Goal: Book appointment/travel/reservation

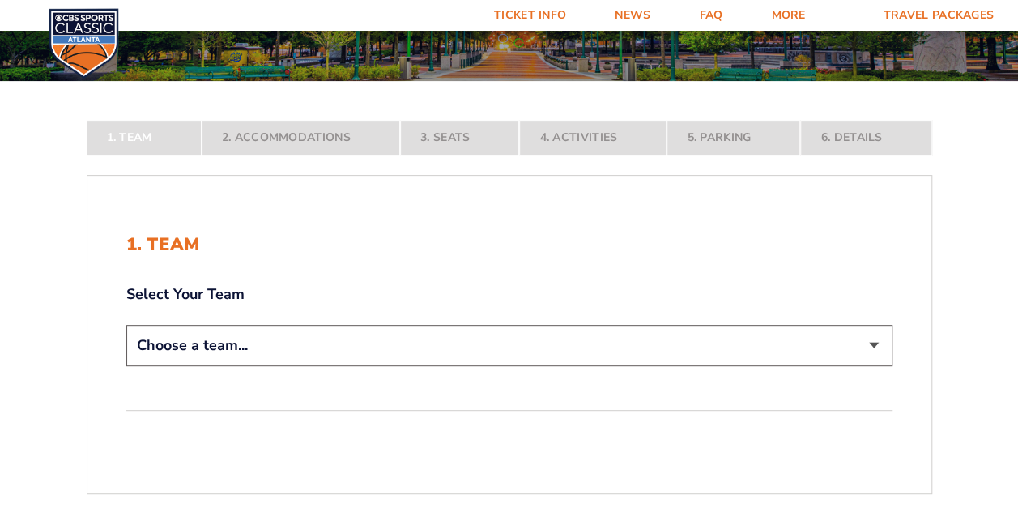
scroll to position [243, 0]
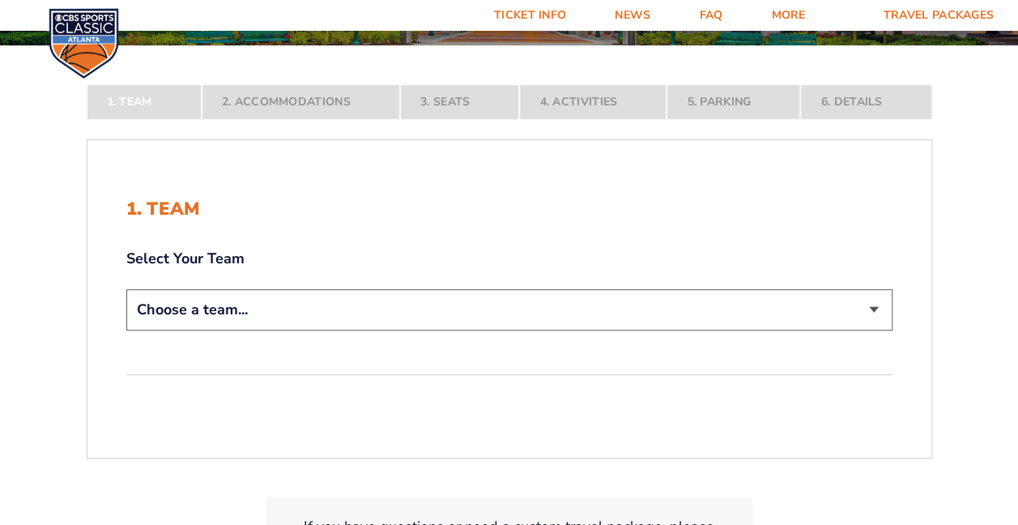
click at [655, 309] on select "Choose a team... [US_STATE] Wildcats [US_STATE] State Buckeyes [US_STATE] Tar H…" at bounding box center [509, 309] width 766 height 41
select select "12956"
click at [126, 331] on select "Choose a team... [US_STATE] Wildcats [US_STATE] State Buckeyes [US_STATE] Tar H…" at bounding box center [509, 309] width 766 height 41
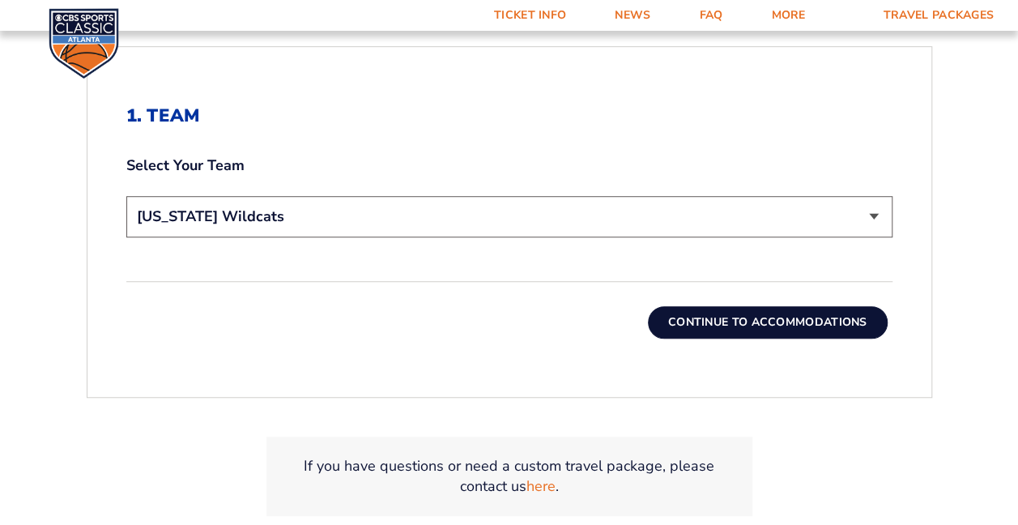
scroll to position [486, 0]
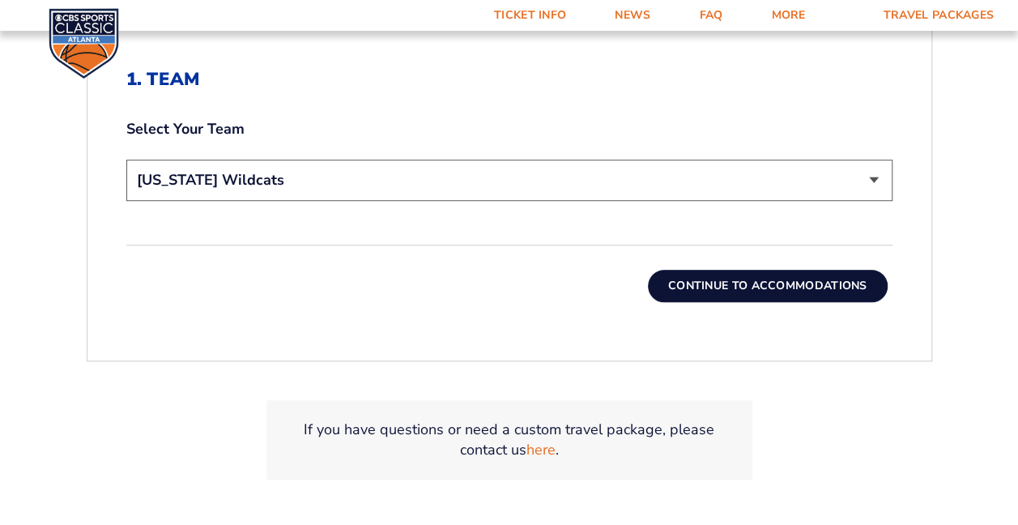
click at [716, 284] on button "Continue To Accommodations" at bounding box center [768, 286] width 240 height 32
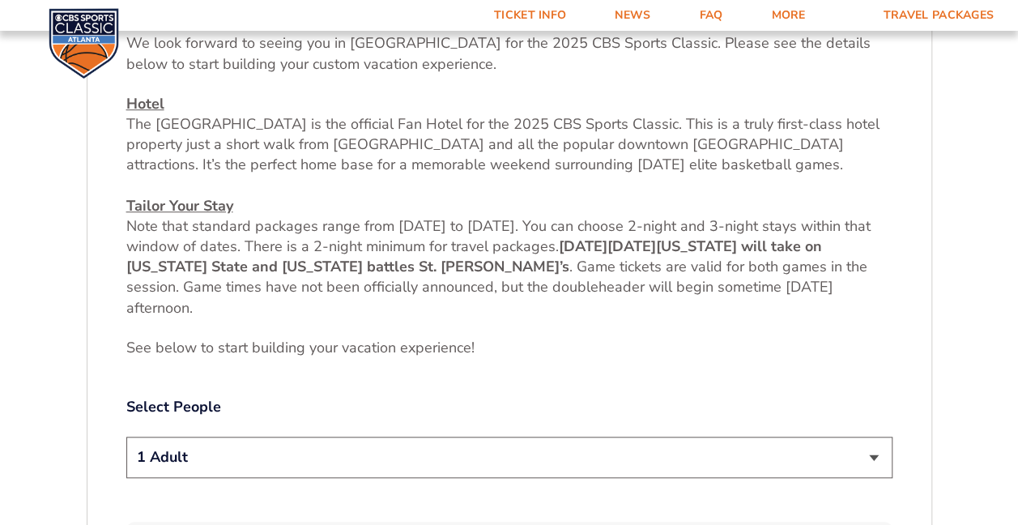
scroll to position [653, 0]
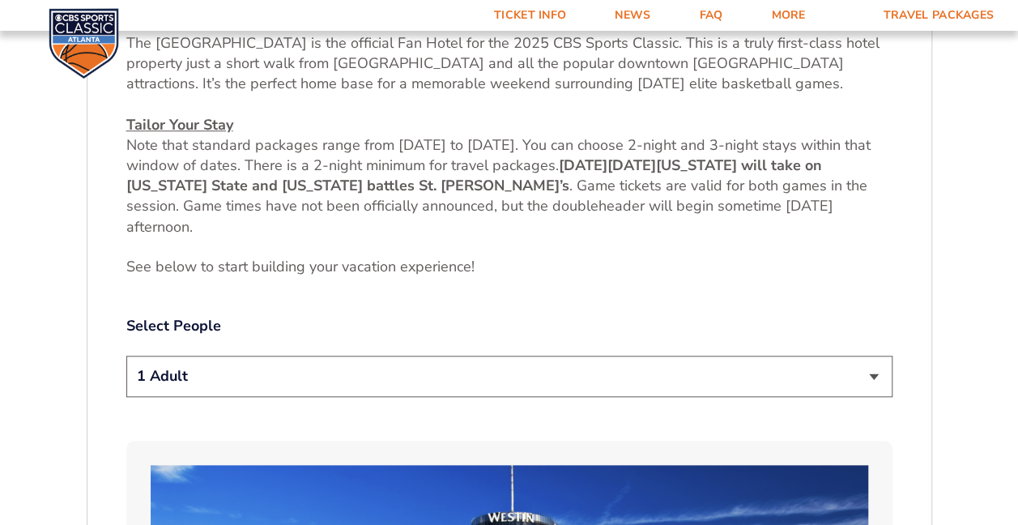
click at [785, 378] on select "1 Adult 2 Adults 3 Adults 4 Adults 2 Adults + 1 Child 2 Adults + 2 Children 2 A…" at bounding box center [509, 376] width 766 height 41
select select "4 Adults"
click at [126, 356] on select "1 Adult 2 Adults 3 Adults 4 Adults 2 Adults + 1 Child 2 Adults + 2 Children 2 A…" at bounding box center [509, 376] width 766 height 41
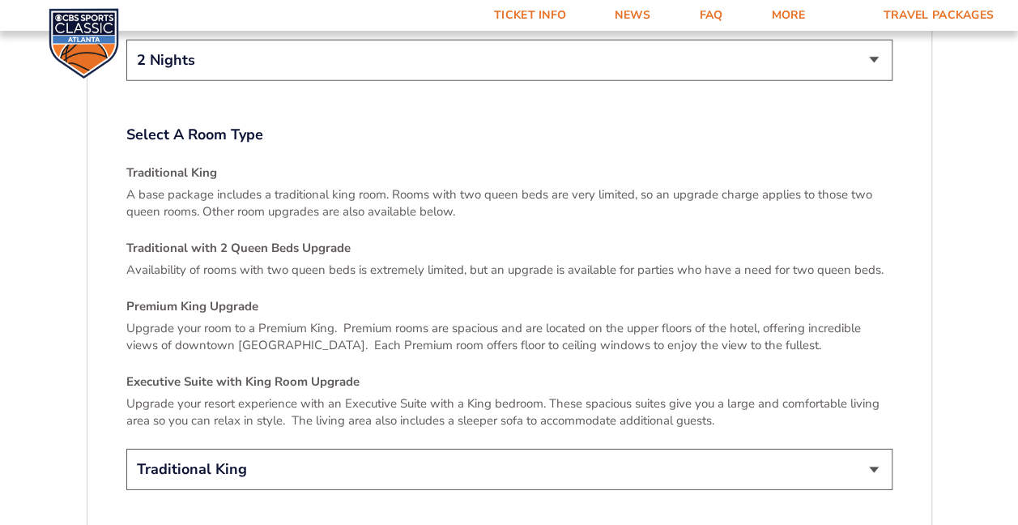
scroll to position [2273, 0]
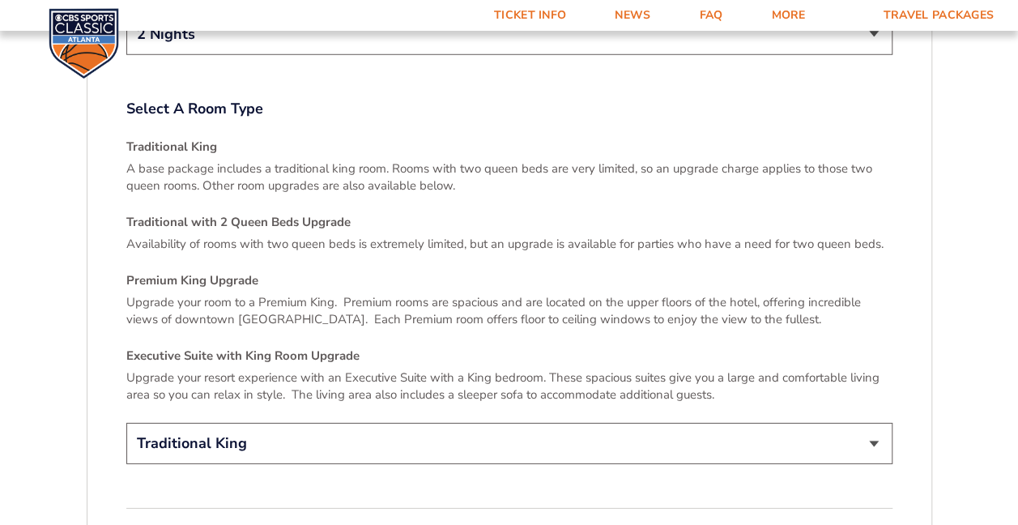
click at [855, 429] on select "Traditional King Traditional with 2 Queen Beds Upgrade (+$45 per night) Premium…" at bounding box center [509, 443] width 766 height 41
select select "Traditional with 2 Queen Beds Upgrade"
click at [126, 423] on select "Traditional King Traditional with 2 Queen Beds Upgrade (+$45 per night) Premium…" at bounding box center [509, 443] width 766 height 41
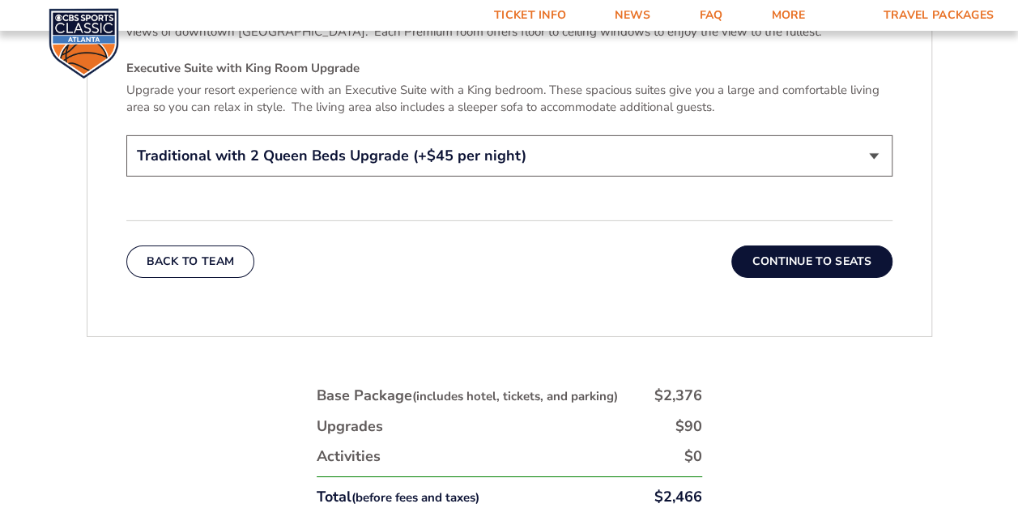
scroll to position [2598, 0]
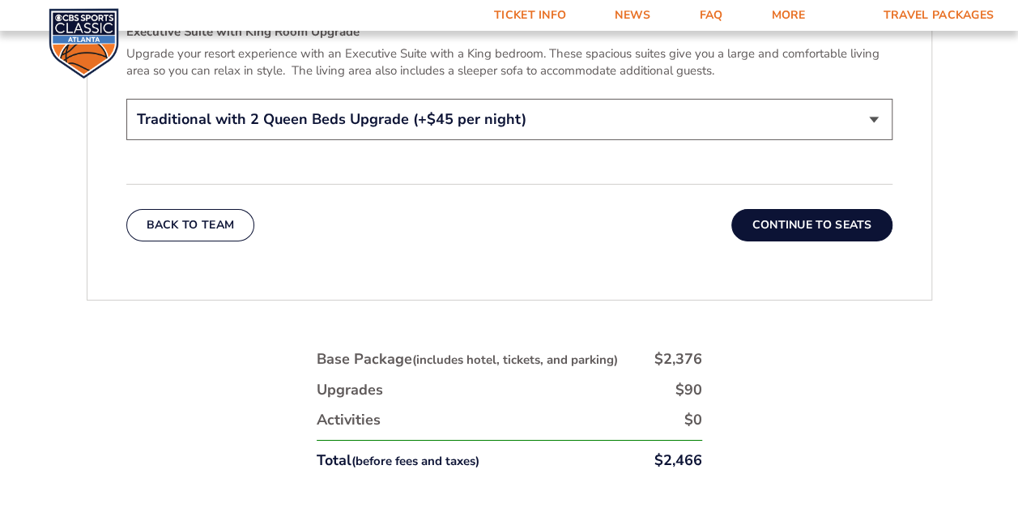
click at [806, 209] on button "Continue To Seats" at bounding box center [812, 225] width 160 height 32
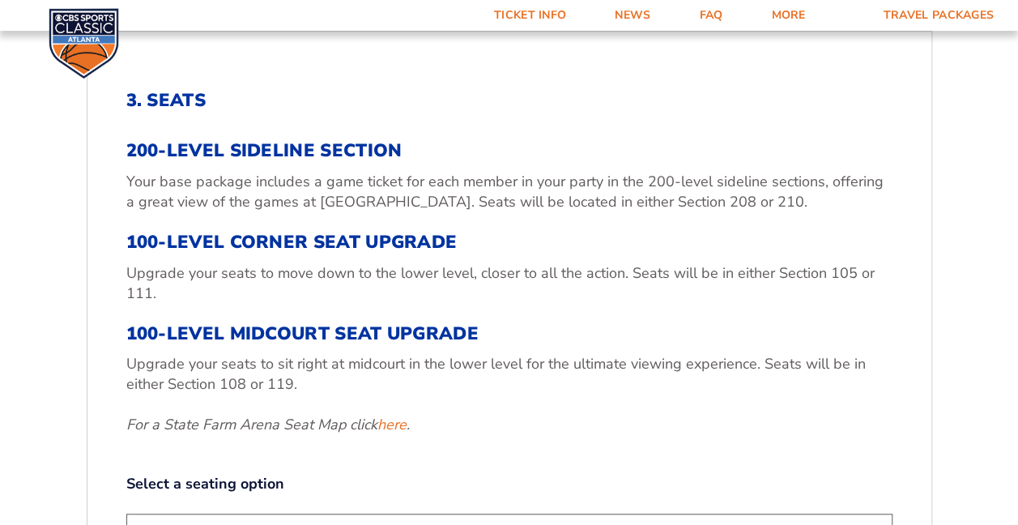
scroll to position [491, 0]
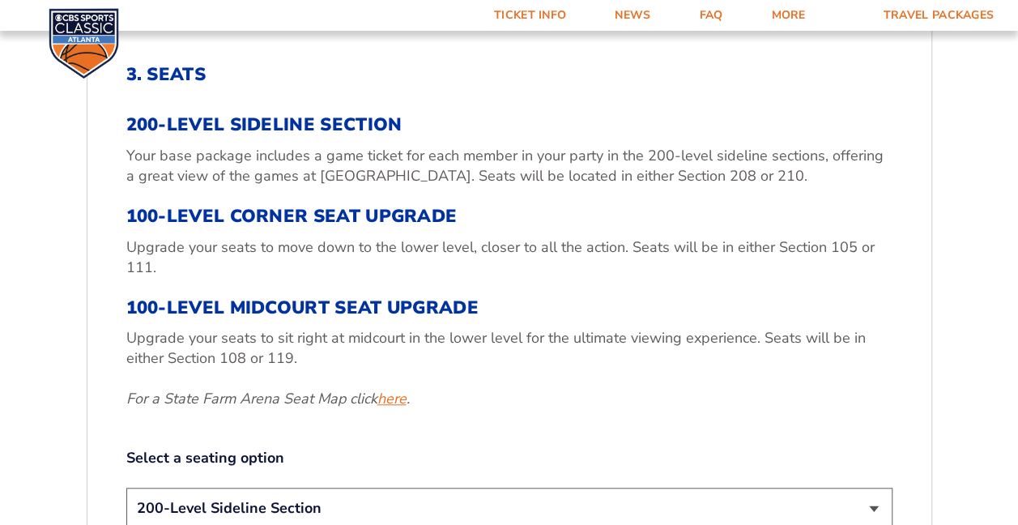
click at [403, 405] on link "here" at bounding box center [392, 399] width 29 height 20
click at [400, 401] on link "here" at bounding box center [392, 399] width 29 height 20
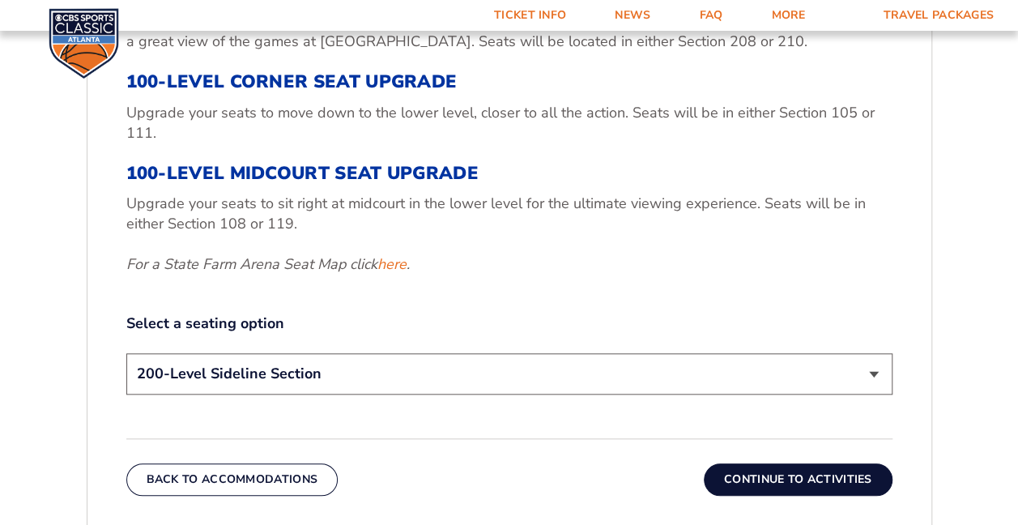
scroll to position [653, 0]
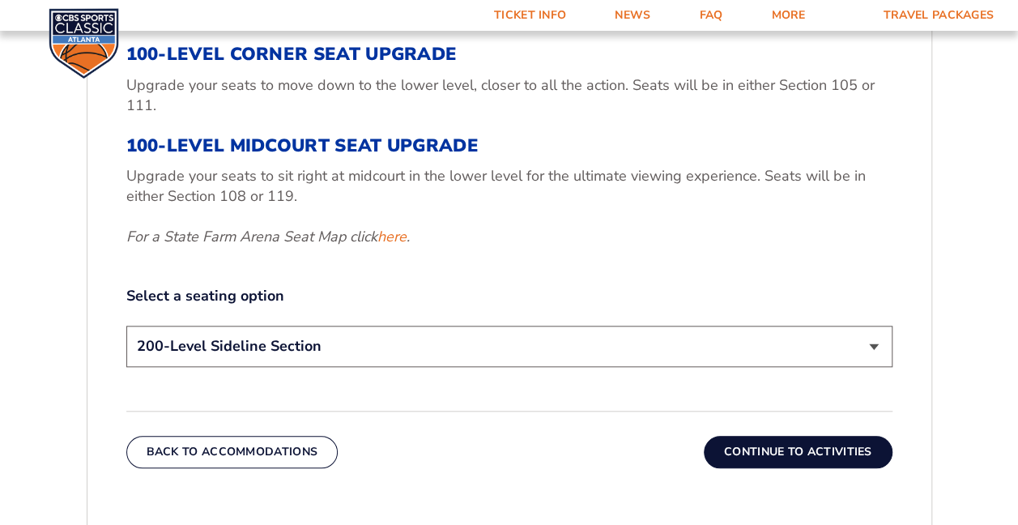
click at [855, 346] on select "200-Level Sideline Section 100-Level Corner Seat Upgrade (+$120 per person) 100…" at bounding box center [509, 346] width 766 height 41
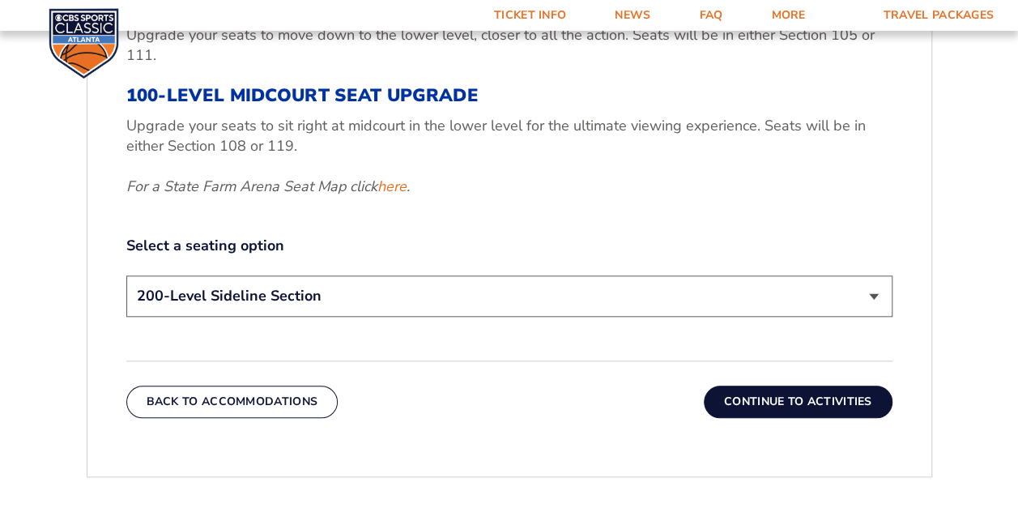
scroll to position [734, 0]
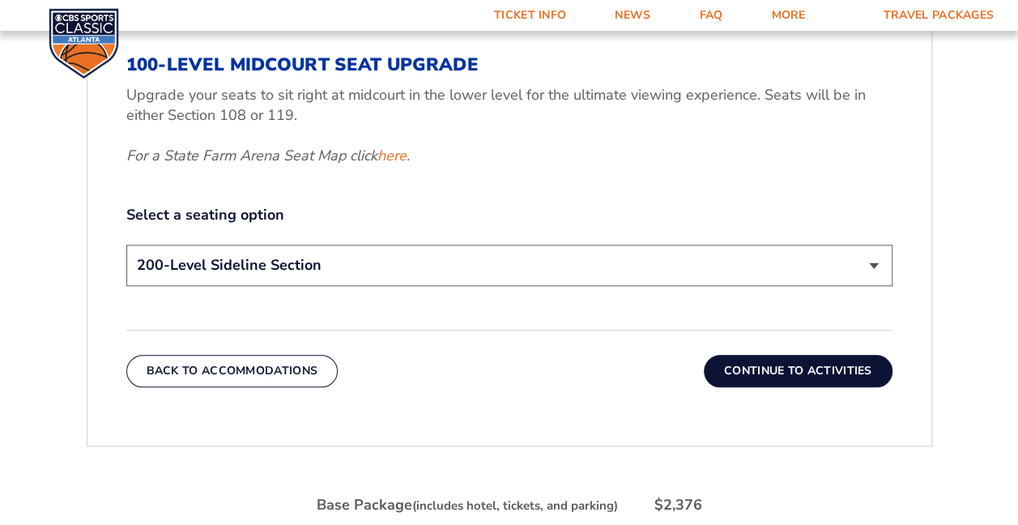
click at [848, 268] on select "200-Level Sideline Section 100-Level Corner Seat Upgrade (+$120 per person) 100…" at bounding box center [509, 265] width 766 height 41
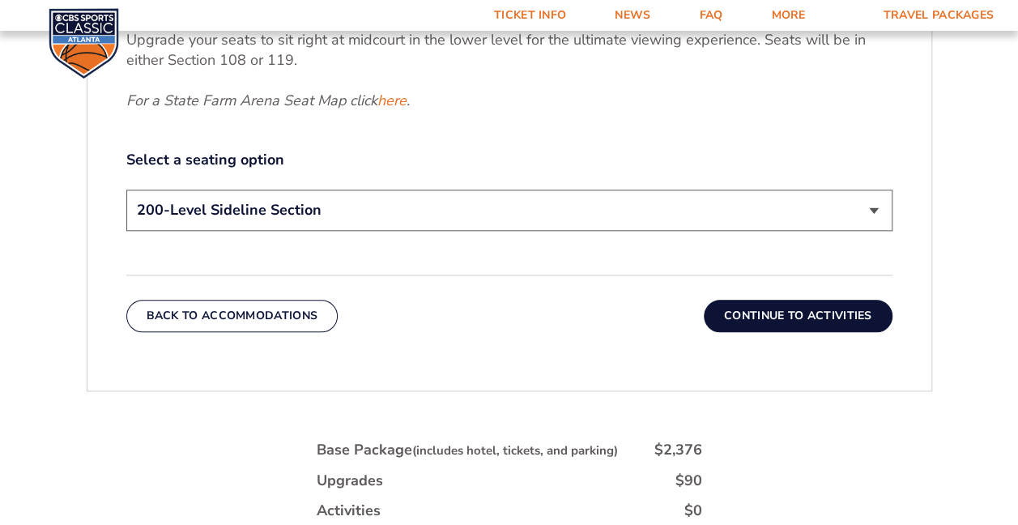
scroll to position [815, 0]
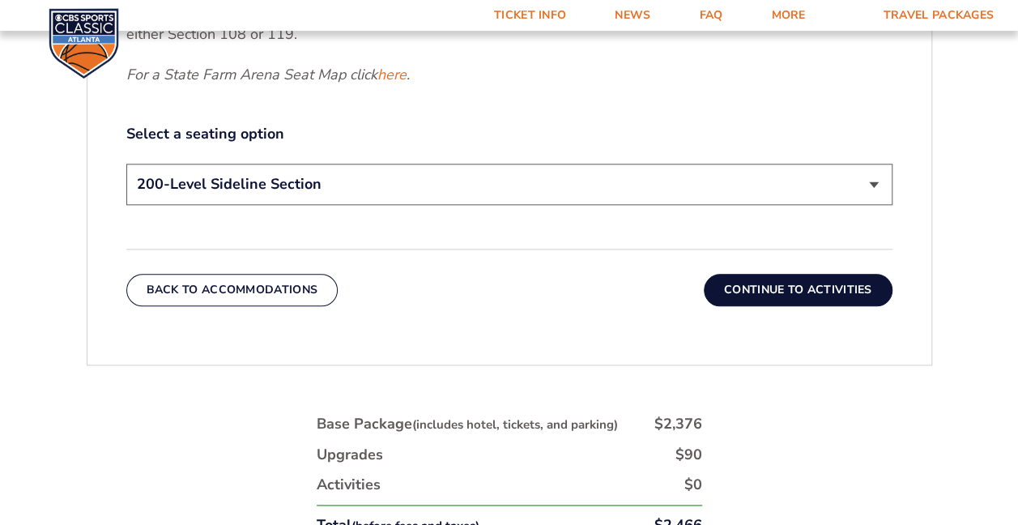
click at [875, 186] on select "200-Level Sideline Section 100-Level Corner Seat Upgrade (+$120 per person) 100…" at bounding box center [509, 184] width 766 height 41
select select "100-Level Corner Seat Upgrade"
click at [126, 164] on select "200-Level Sideline Section 100-Level Corner Seat Upgrade (+$120 per person) 100…" at bounding box center [509, 184] width 766 height 41
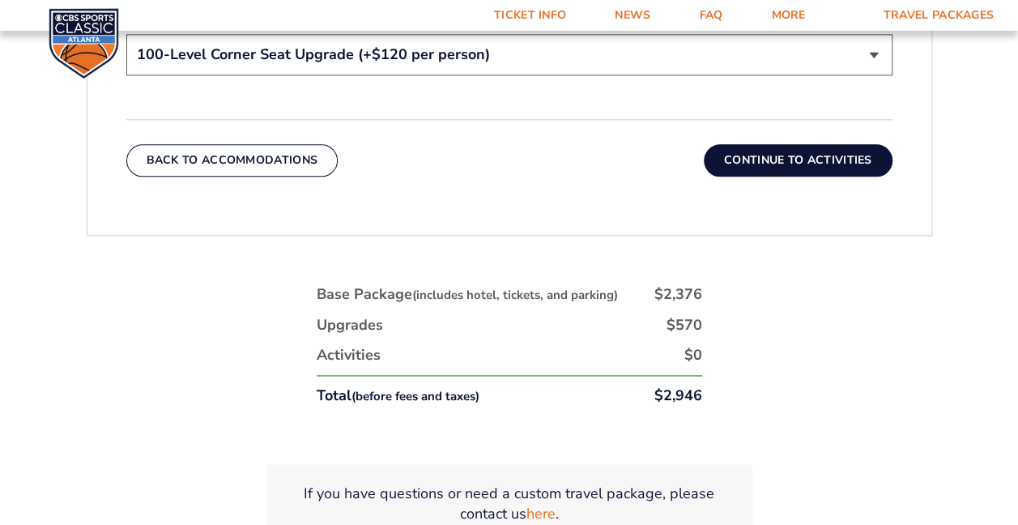
scroll to position [909, 0]
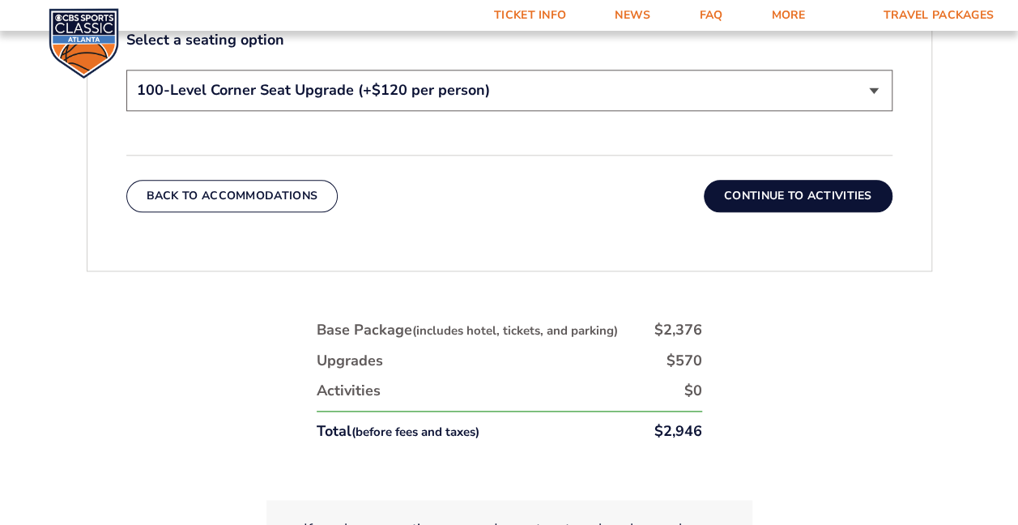
click at [796, 194] on button "Continue To Activities" at bounding box center [798, 196] width 189 height 32
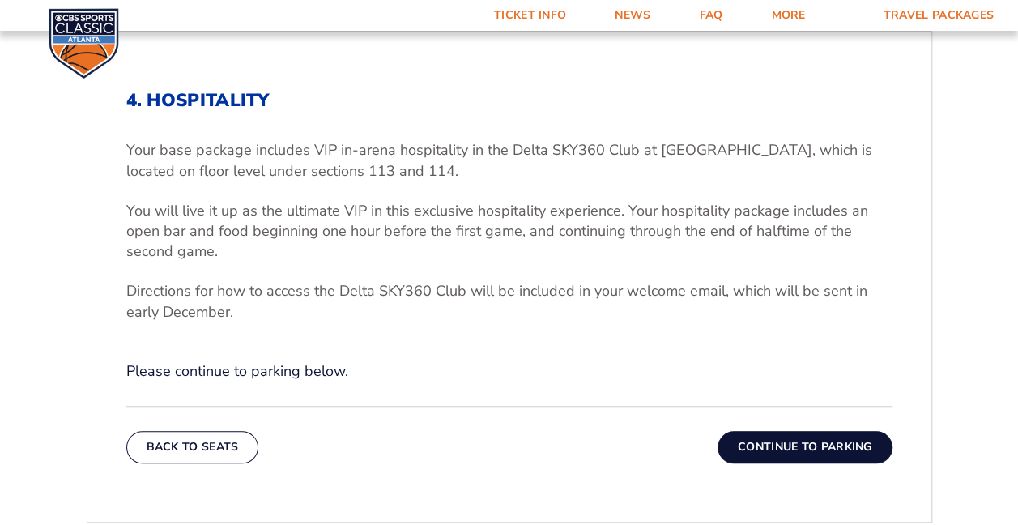
scroll to position [491, 0]
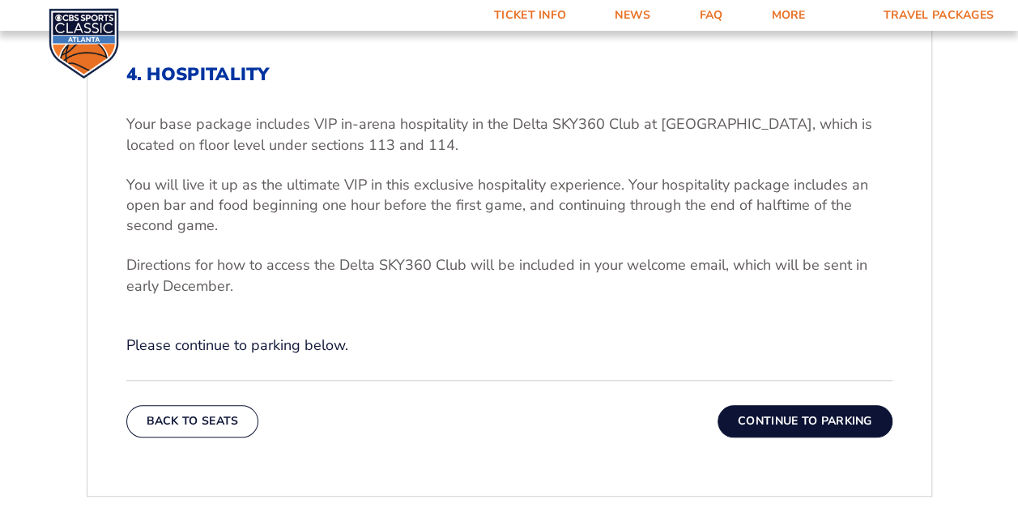
click at [811, 421] on button "Continue To Parking" at bounding box center [805, 421] width 175 height 32
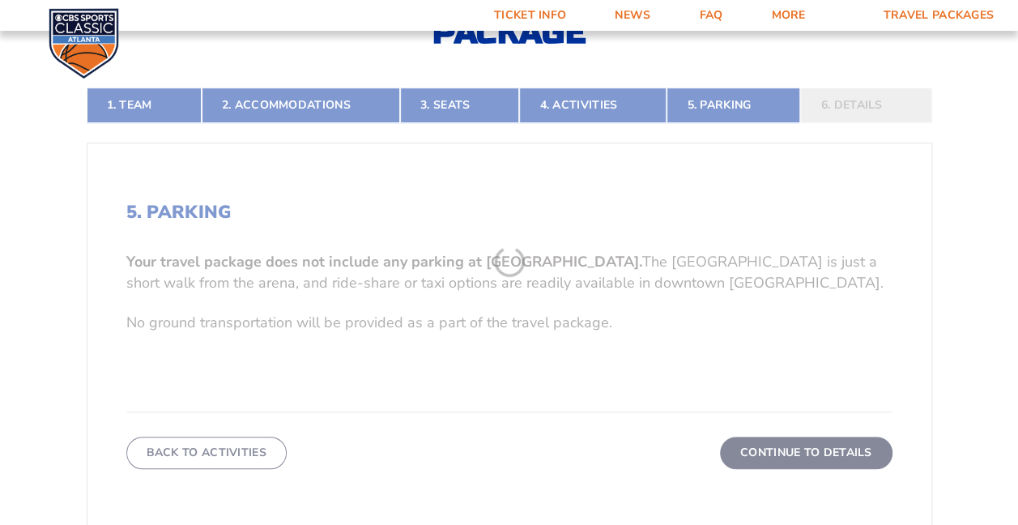
scroll to position [329, 0]
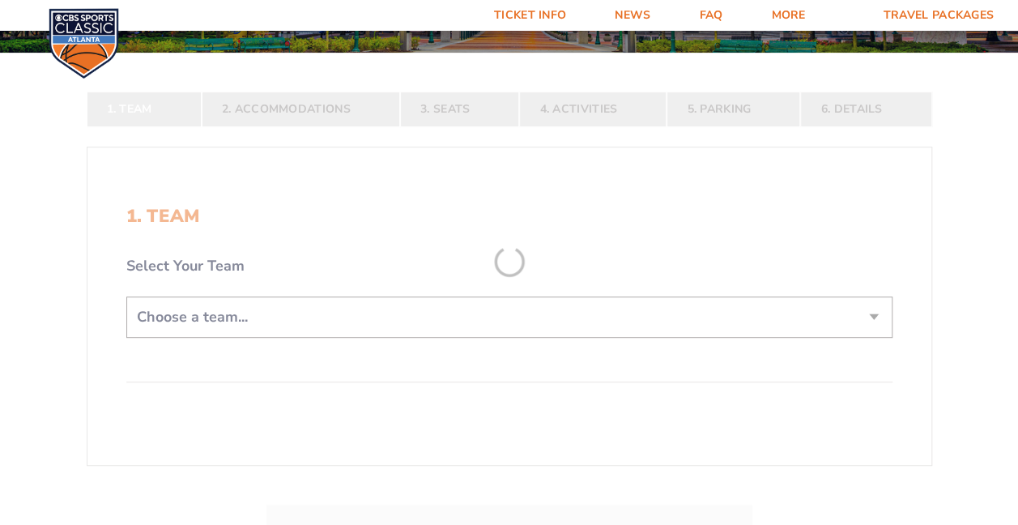
scroll to position [243, 0]
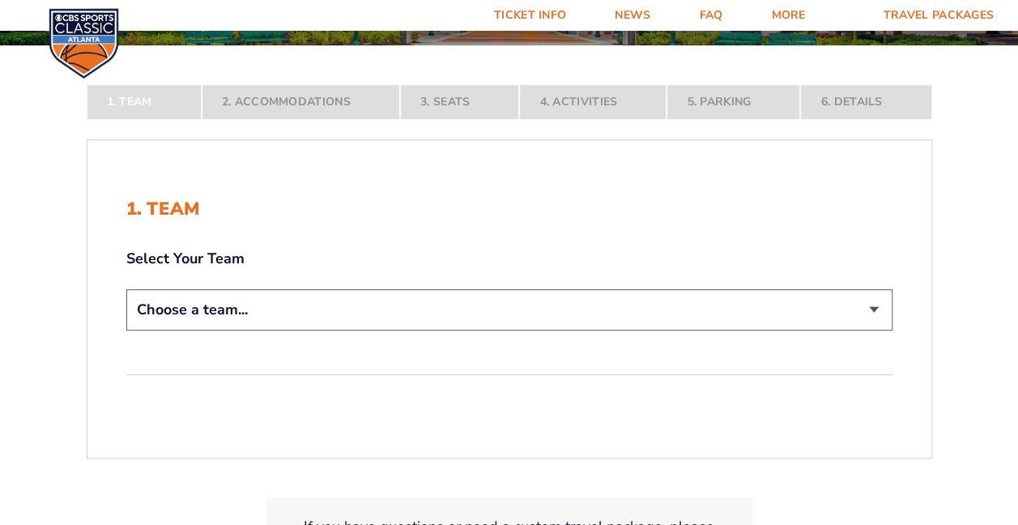
click at [466, 311] on select "Choose a team... [US_STATE] Wildcats [US_STATE] State Buckeyes [US_STATE] Tar H…" at bounding box center [509, 309] width 766 height 41
select select "12956"
click at [126, 331] on select "Choose a team... [US_STATE] Wildcats [US_STATE] State Buckeyes [US_STATE] Tar H…" at bounding box center [509, 309] width 766 height 41
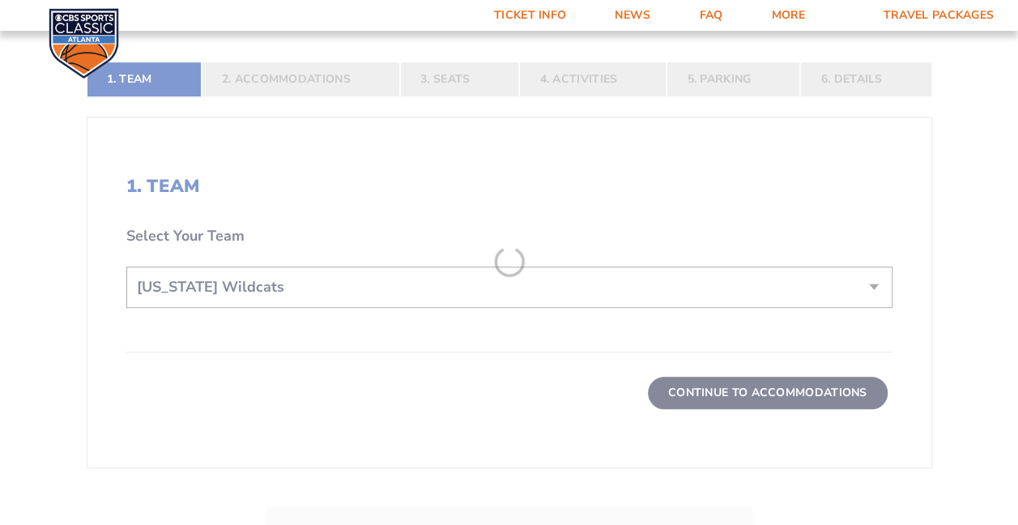
scroll to position [405, 0]
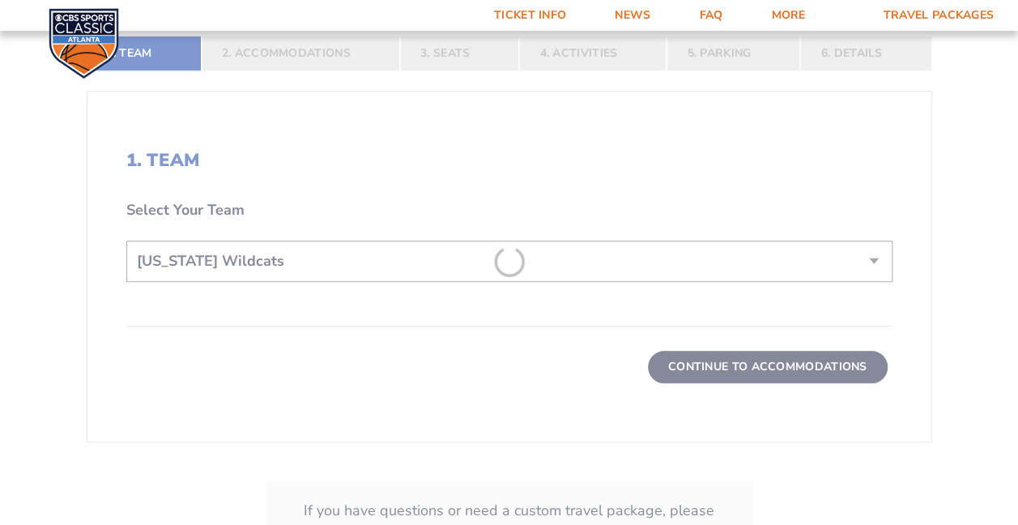
click at [719, 365] on form "Kentucky Kentucky Travel Package Ohio State Ohio State Travel Package North Car…" at bounding box center [509, 117] width 1018 height 1044
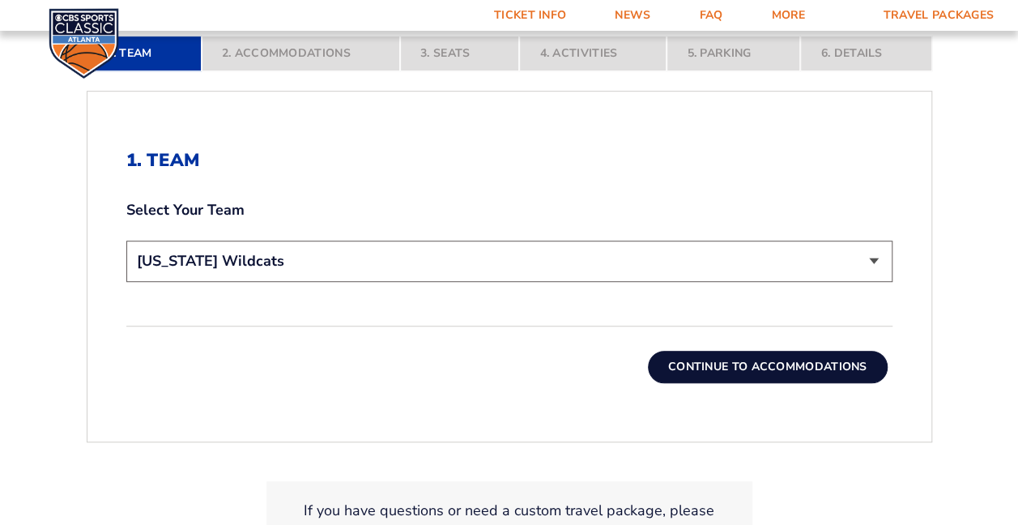
click at [746, 356] on button "Continue To Accommodations" at bounding box center [768, 367] width 240 height 32
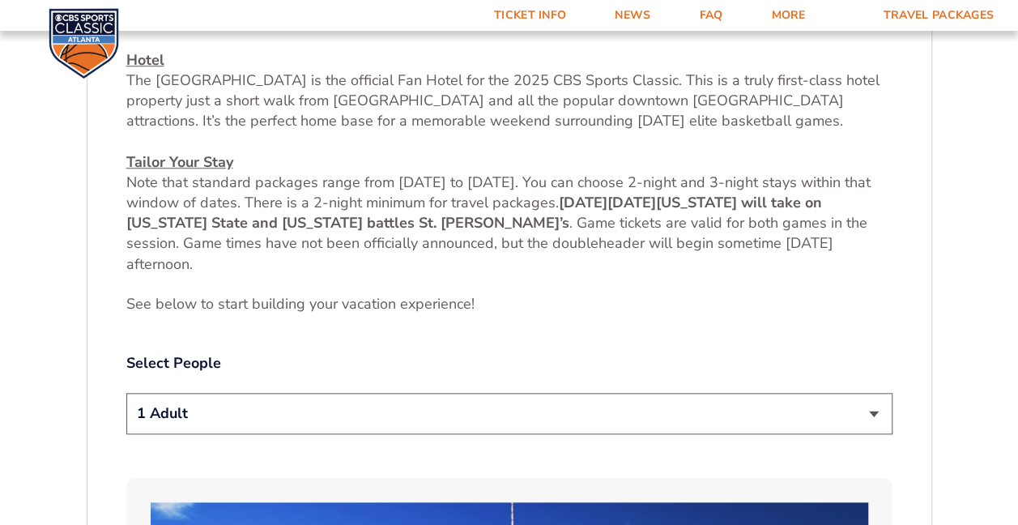
scroll to position [653, 0]
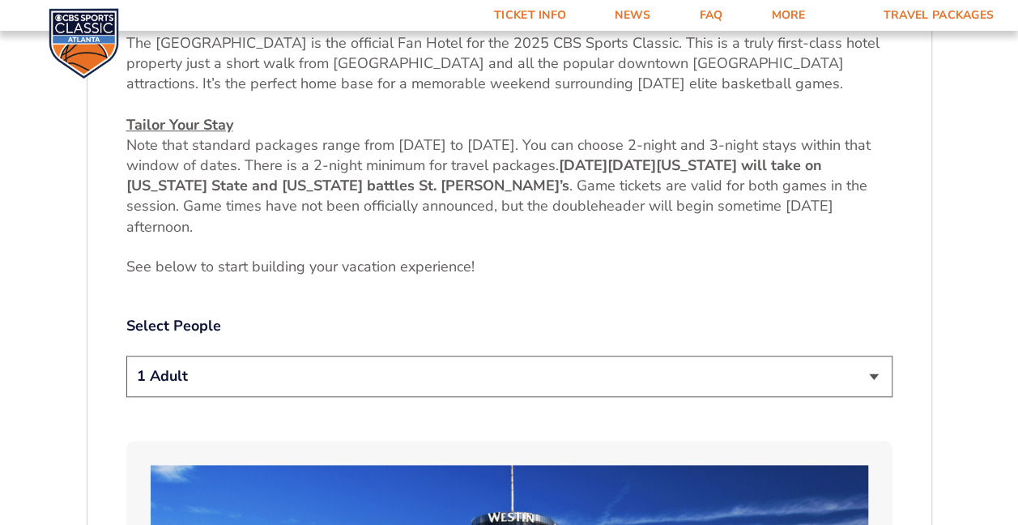
click at [674, 381] on select "1 Adult 2 Adults 3 Adults 4 Adults 2 Adults + 1 Child 2 Adults + 2 Children 2 A…" at bounding box center [509, 376] width 766 height 41
select select "4 Adults"
click at [126, 356] on select "1 Adult 2 Adults 3 Adults 4 Adults 2 Adults + 1 Child 2 Adults + 2 Children 2 A…" at bounding box center [509, 376] width 766 height 41
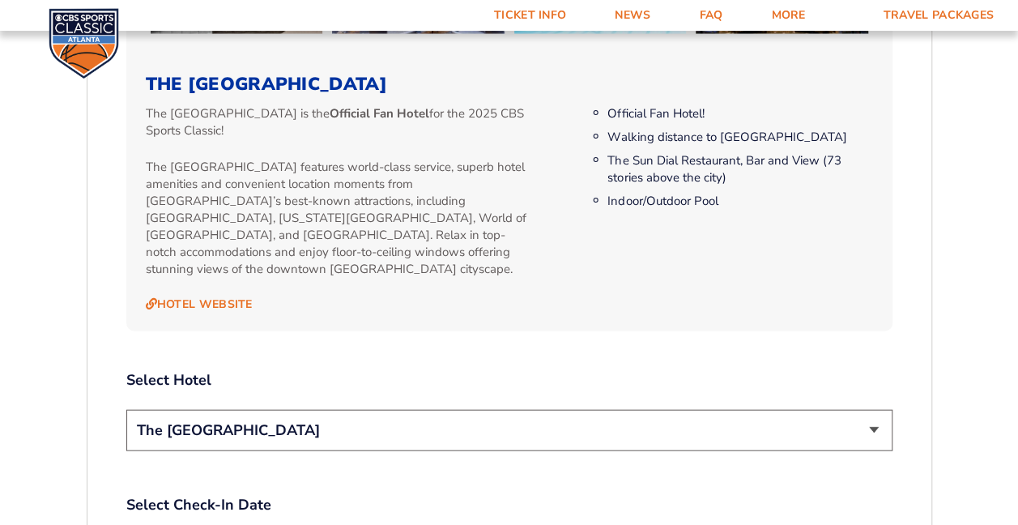
scroll to position [1706, 0]
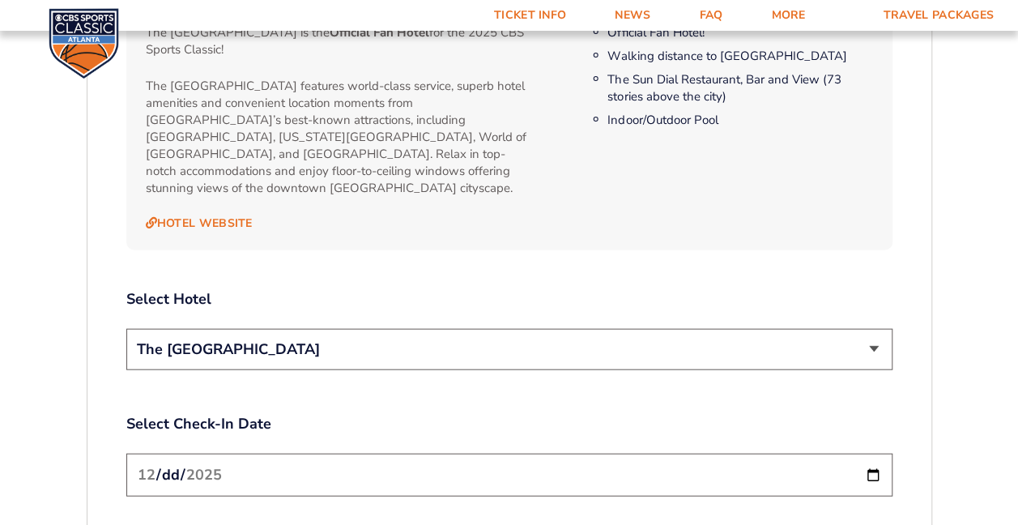
click at [531, 340] on select "The [GEOGRAPHIC_DATA]" at bounding box center [509, 349] width 766 height 41
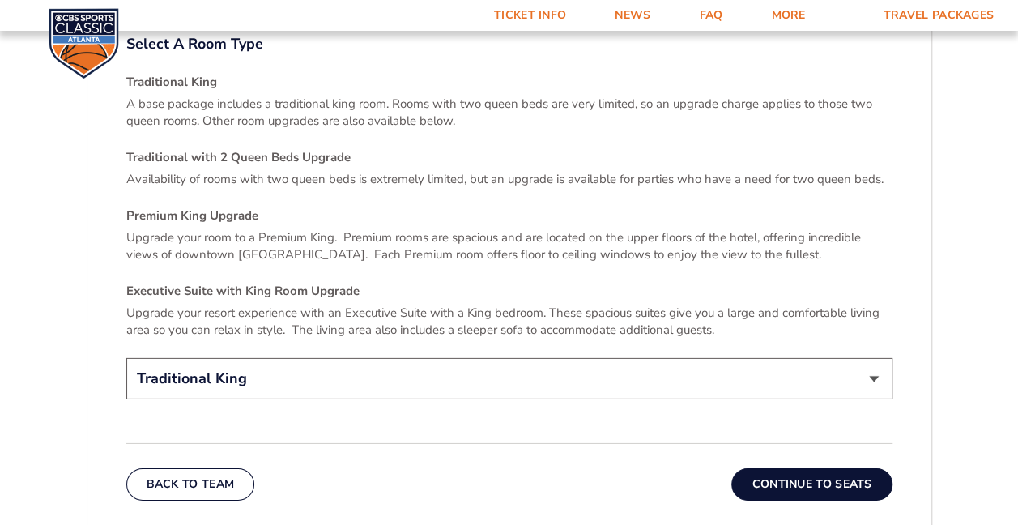
scroll to position [2354, 0]
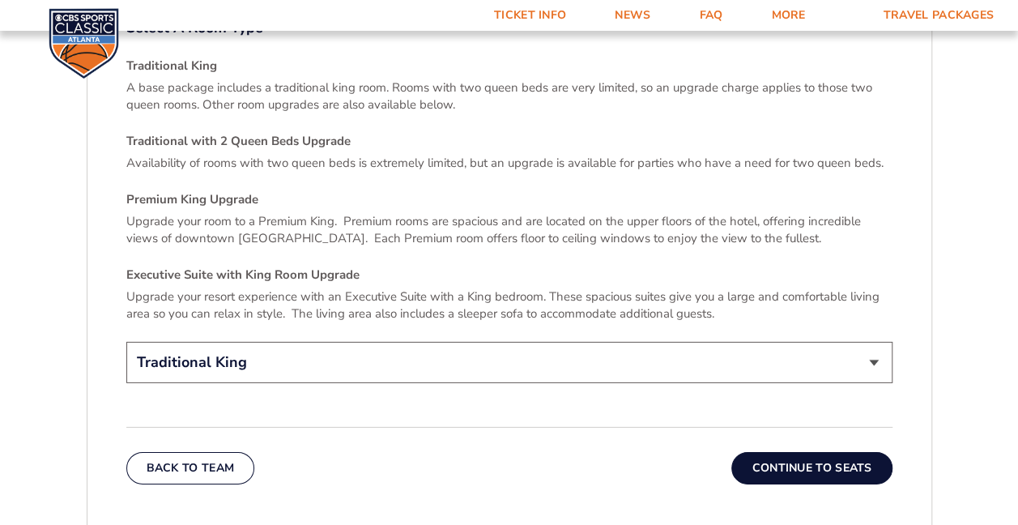
click at [504, 346] on select "Traditional King Traditional with 2 Queen Beds Upgrade (+$45 per night) Premium…" at bounding box center [509, 362] width 766 height 41
select select "Traditional with 2 Queen Beds Upgrade"
click at [126, 342] on select "Traditional King Traditional with 2 Queen Beds Upgrade (+$45 per night) Premium…" at bounding box center [509, 362] width 766 height 41
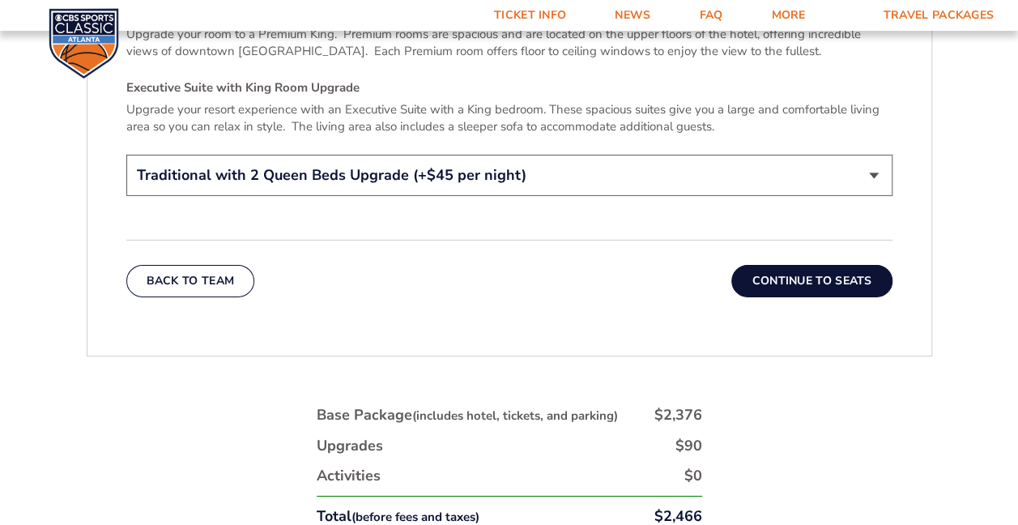
scroll to position [2516, 0]
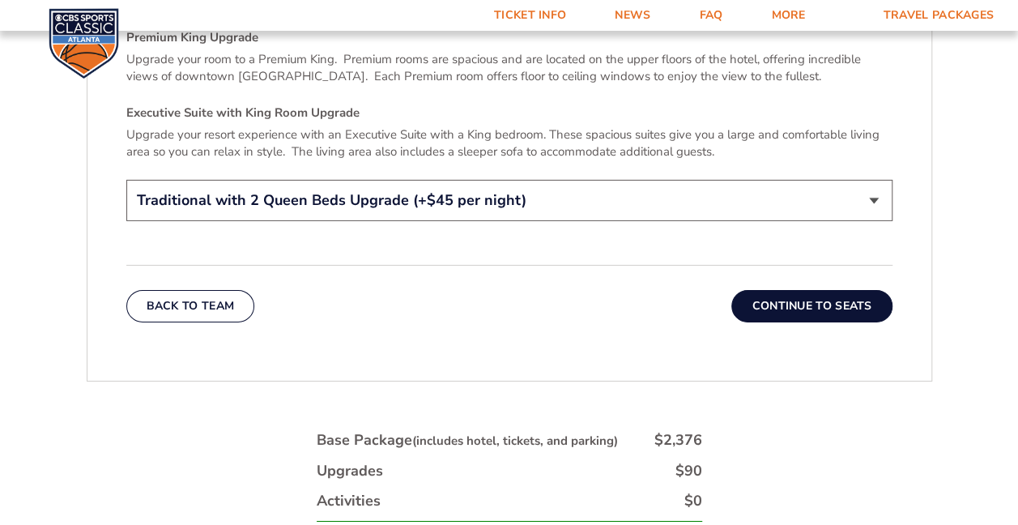
click at [817, 290] on button "Continue To Seats" at bounding box center [812, 306] width 160 height 32
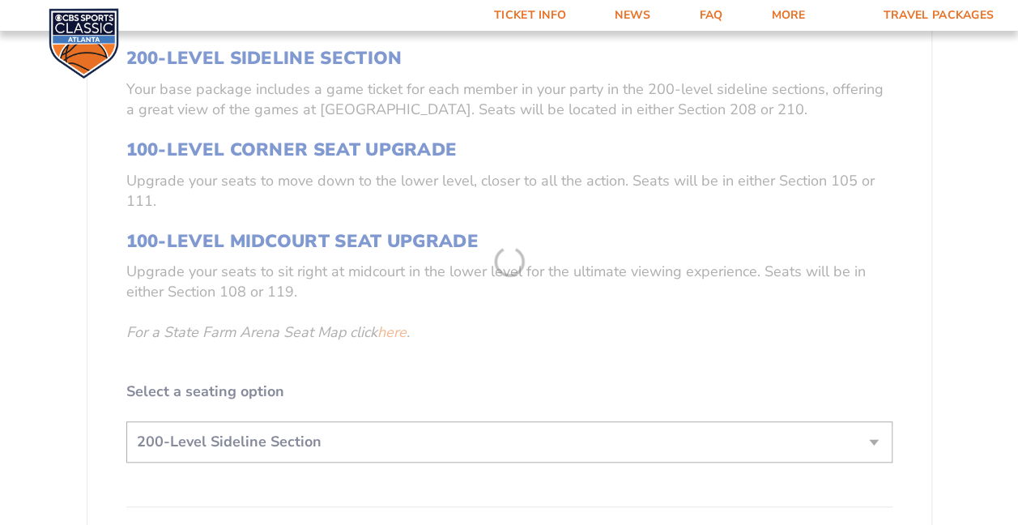
scroll to position [572, 0]
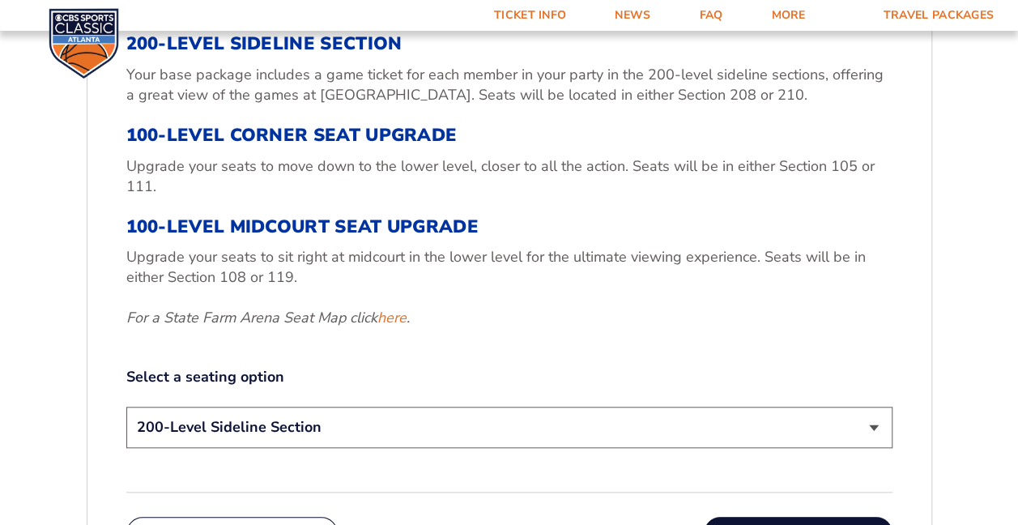
click at [660, 422] on select "200-Level Sideline Section 100-Level Corner Seat Upgrade (+$120 per person) 100…" at bounding box center [509, 427] width 766 height 41
select select "100-Level Corner Seat Upgrade"
click at [126, 407] on select "200-Level Sideline Section 100-Level Corner Seat Upgrade (+$120 per person) 100…" at bounding box center [509, 427] width 766 height 41
click at [749, 332] on div "3. Seats 200-Level Sideline Section Your base package includes a game ticket fo…" at bounding box center [509, 218] width 766 height 470
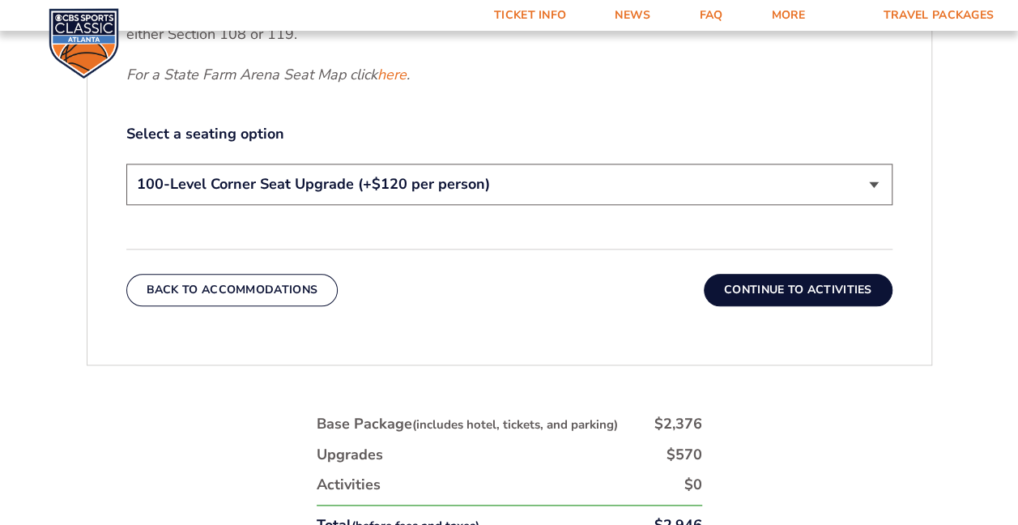
click at [791, 285] on button "Continue To Activities" at bounding box center [798, 290] width 189 height 32
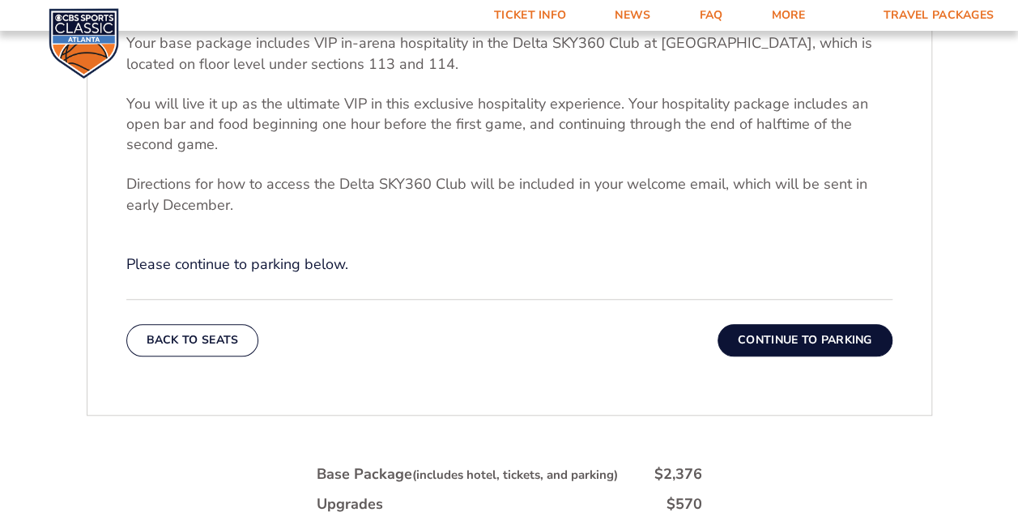
click at [796, 341] on button "Continue To Parking" at bounding box center [805, 340] width 175 height 32
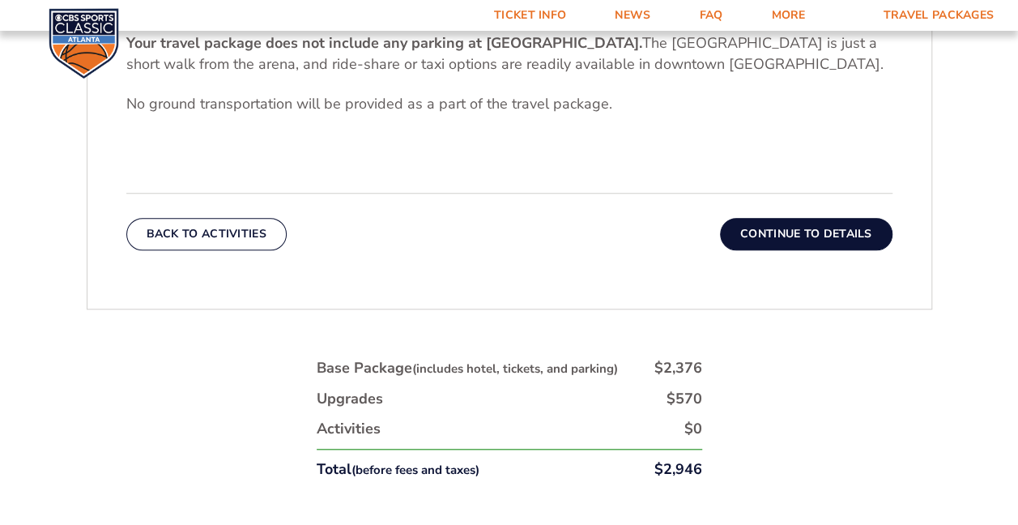
click at [811, 233] on button "Continue To Details" at bounding box center [806, 234] width 173 height 32
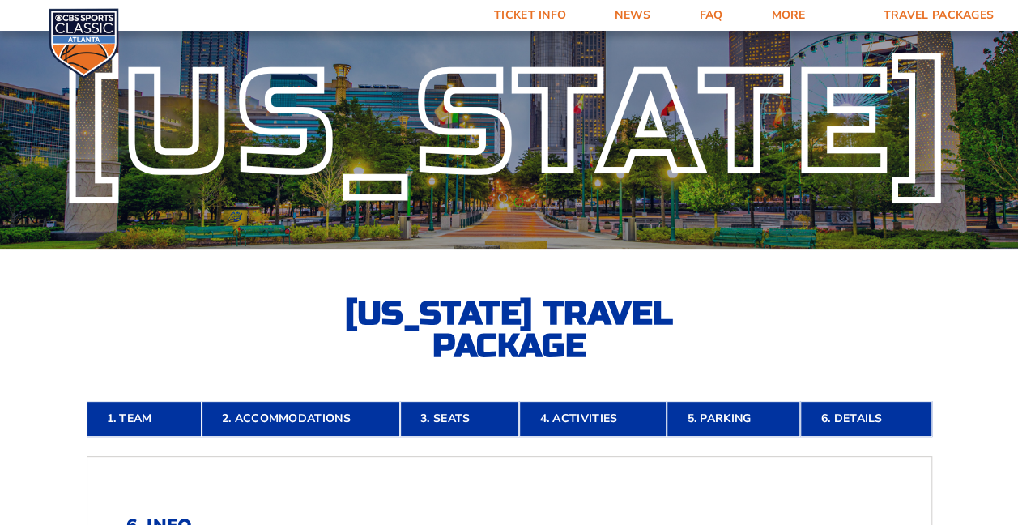
scroll to position [0, 0]
